Goal: Use online tool/utility: Utilize a website feature to perform a specific function

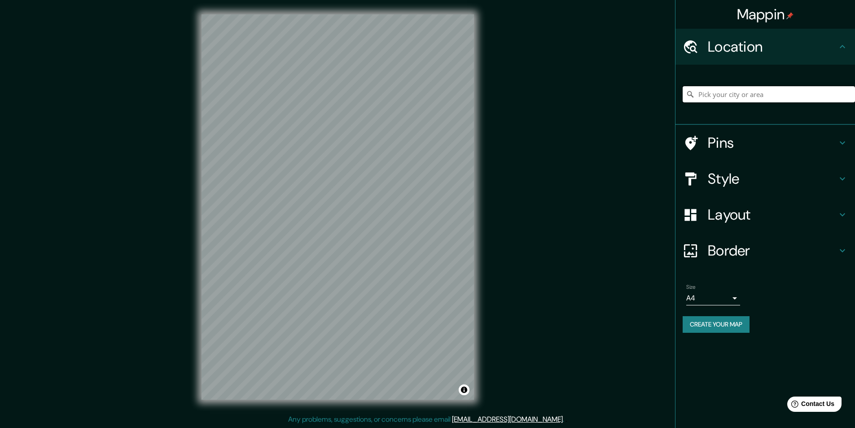
click at [737, 100] on input "Pick your city or area" at bounding box center [769, 94] width 172 height 16
paste input "Av. [GEOGRAPHIC_DATA][PERSON_NAME] entre Av. [PERSON_NAME] y [PERSON_NAME]"
click at [721, 92] on input "[GEOGRAPHIC_DATA], [GEOGRAPHIC_DATA]" at bounding box center [769, 94] width 172 height 16
drag, startPoint x: 748, startPoint y: 89, endPoint x: 678, endPoint y: 95, distance: 69.8
click at [678, 95] on div "[GEOGRAPHIC_DATA], Italia [GEOGRAPHIC_DATA] [GEOGRAPHIC_DATA] [GEOGRAPHIC_DATA]…" at bounding box center [766, 95] width 180 height 60
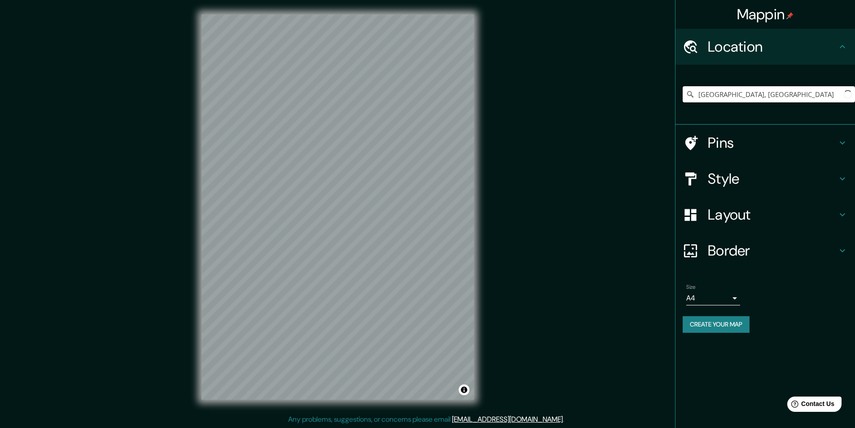
paste input "Av. [GEOGRAPHIC_DATA][PERSON_NAME] entre Av. [PERSON_NAME] y [PERSON_NAME]"
drag, startPoint x: 839, startPoint y: 93, endPoint x: 677, endPoint y: 92, distance: 161.6
click at [677, 92] on div "[GEOGRAPHIC_DATA][PERSON_NAME], [GEOGRAPHIC_DATA][PERSON_NAME], [GEOGRAPHIC_DAT…" at bounding box center [766, 95] width 180 height 60
paste input "Av. [GEOGRAPHIC_DATA][PERSON_NAME] entre Av. [PERSON_NAME] y [PERSON_NAME]"
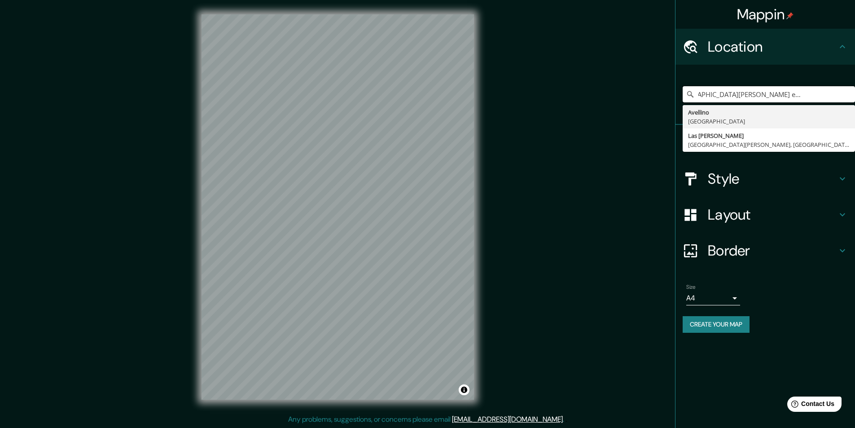
type input "Av. [GEOGRAPHIC_DATA][PERSON_NAME] entre Av. [PERSON_NAME] y [PERSON_NAME]"
click at [731, 210] on h4 "Layout" at bounding box center [772, 215] width 129 height 18
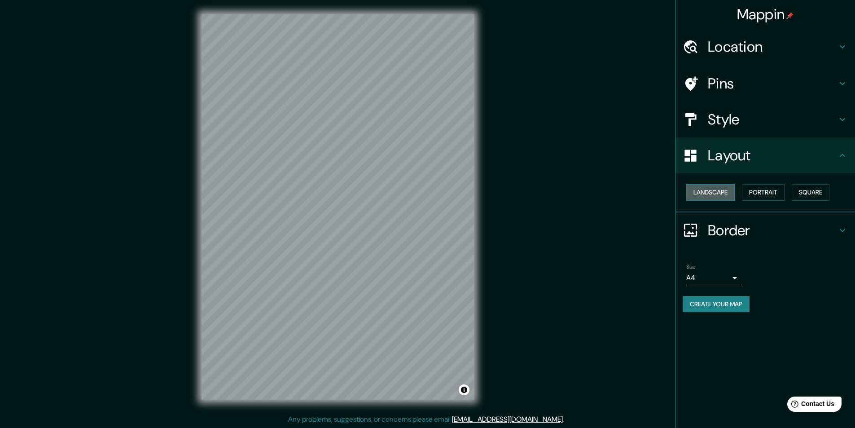
click at [724, 192] on button "Landscape" at bounding box center [710, 192] width 48 height 17
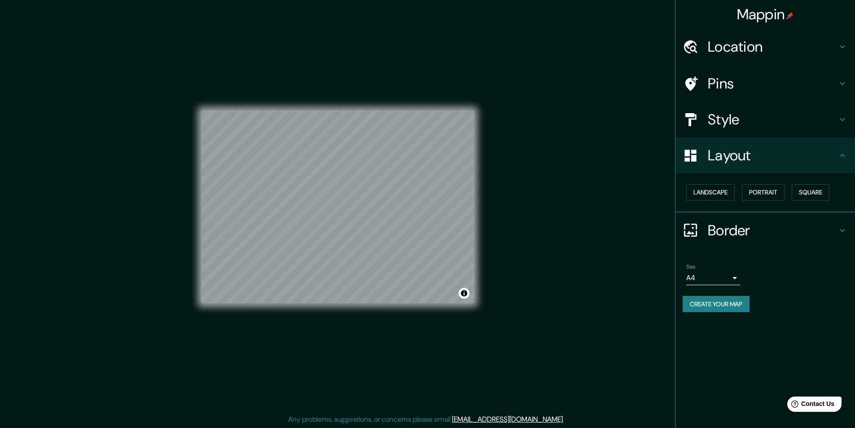
click at [760, 182] on div "Landscape [GEOGRAPHIC_DATA]" at bounding box center [769, 192] width 172 height 24
click at [769, 189] on button "Portrait" at bounding box center [763, 192] width 43 height 17
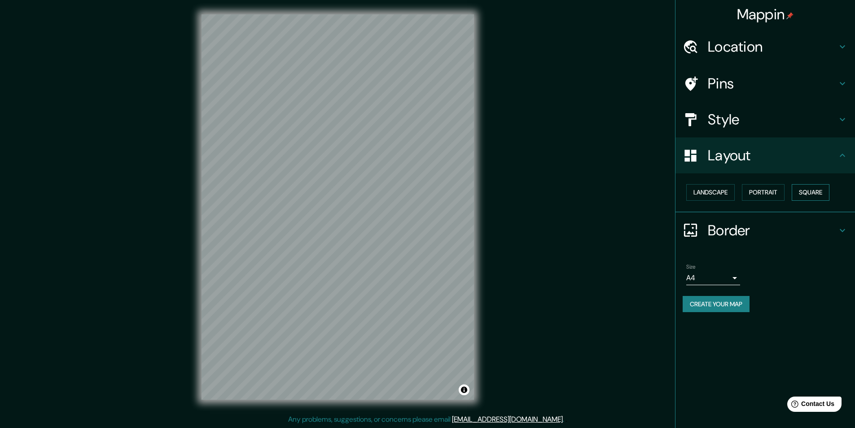
click at [800, 189] on button "Square" at bounding box center [811, 192] width 38 height 17
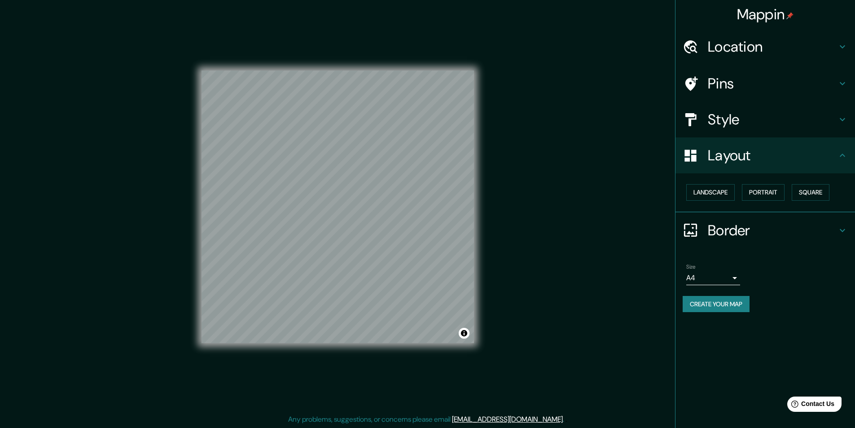
click at [740, 119] on h4 "Style" at bounding box center [772, 119] width 129 height 18
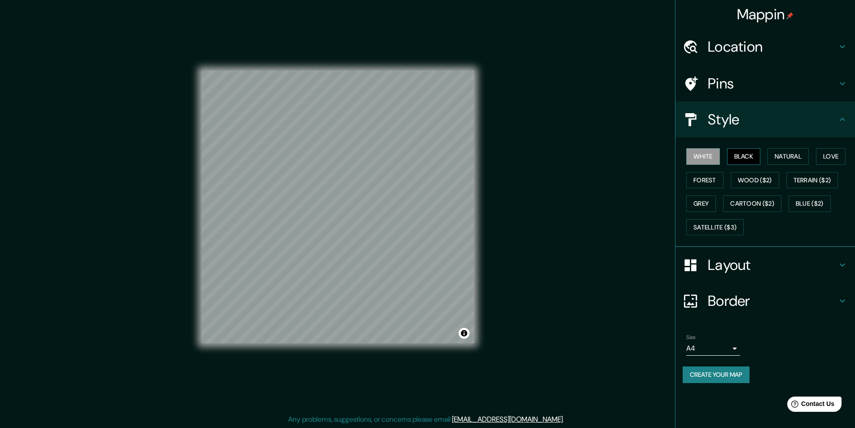
click at [743, 150] on button "Black" at bounding box center [744, 156] width 34 height 17
click at [779, 152] on button "Natural" at bounding box center [788, 156] width 41 height 17
